Goal: Task Accomplishment & Management: Manage account settings

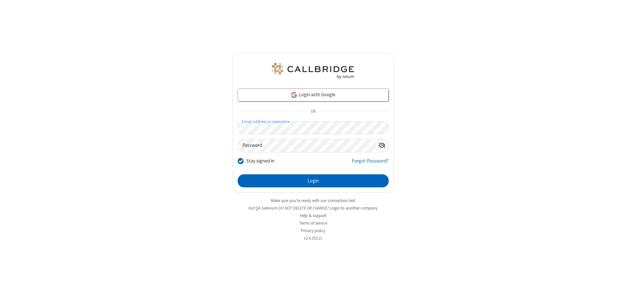
click at [313, 181] on button "Login" at bounding box center [313, 180] width 151 height 13
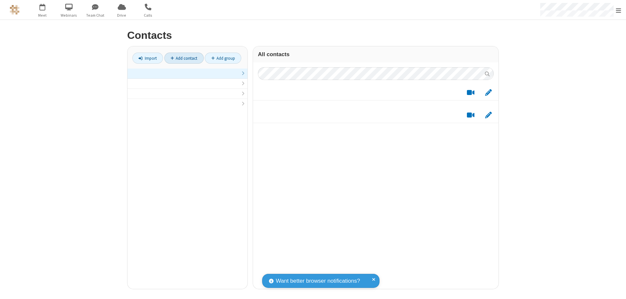
click at [187, 77] on link at bounding box center [187, 73] width 120 height 10
click at [184, 58] on link "Add contact" at bounding box center [183, 57] width 39 height 11
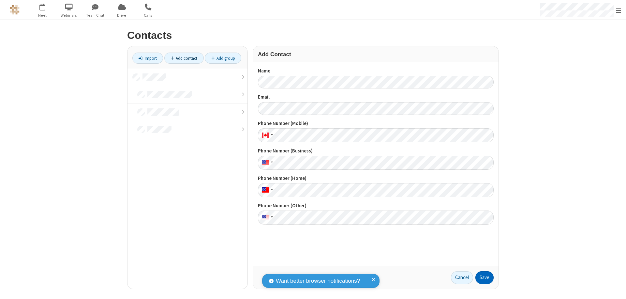
click at [484, 277] on button "Save" at bounding box center [484, 277] width 18 height 13
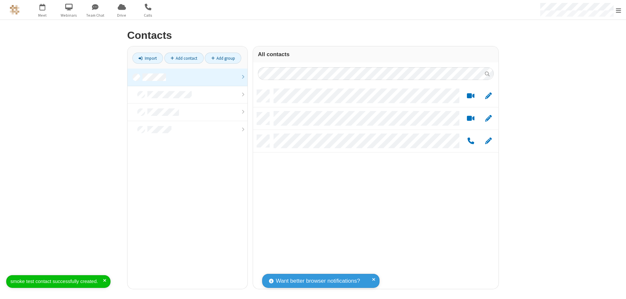
scroll to position [199, 241]
click at [184, 58] on link "Add contact" at bounding box center [183, 57] width 39 height 11
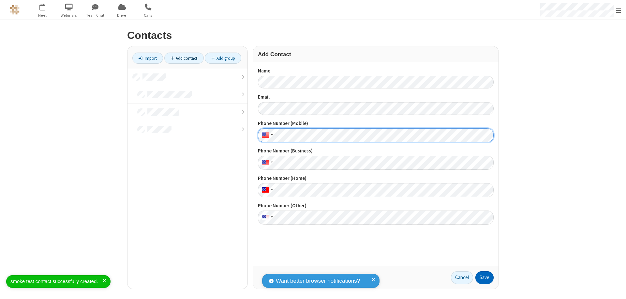
click at [484, 277] on button "Save" at bounding box center [484, 277] width 18 height 13
